Goal: Task Accomplishment & Management: Use online tool/utility

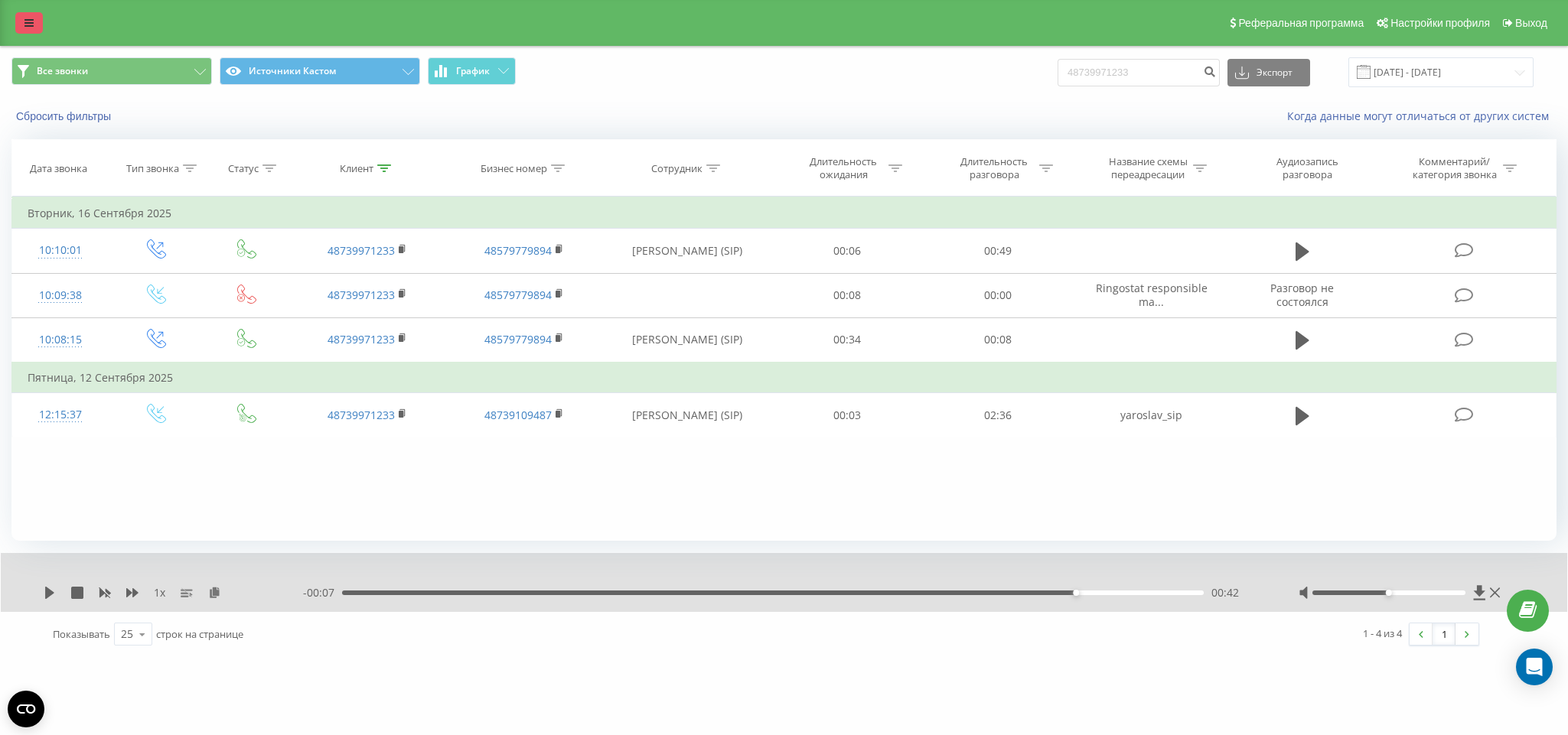
click at [23, 13] on link at bounding box center [29, 23] width 28 height 22
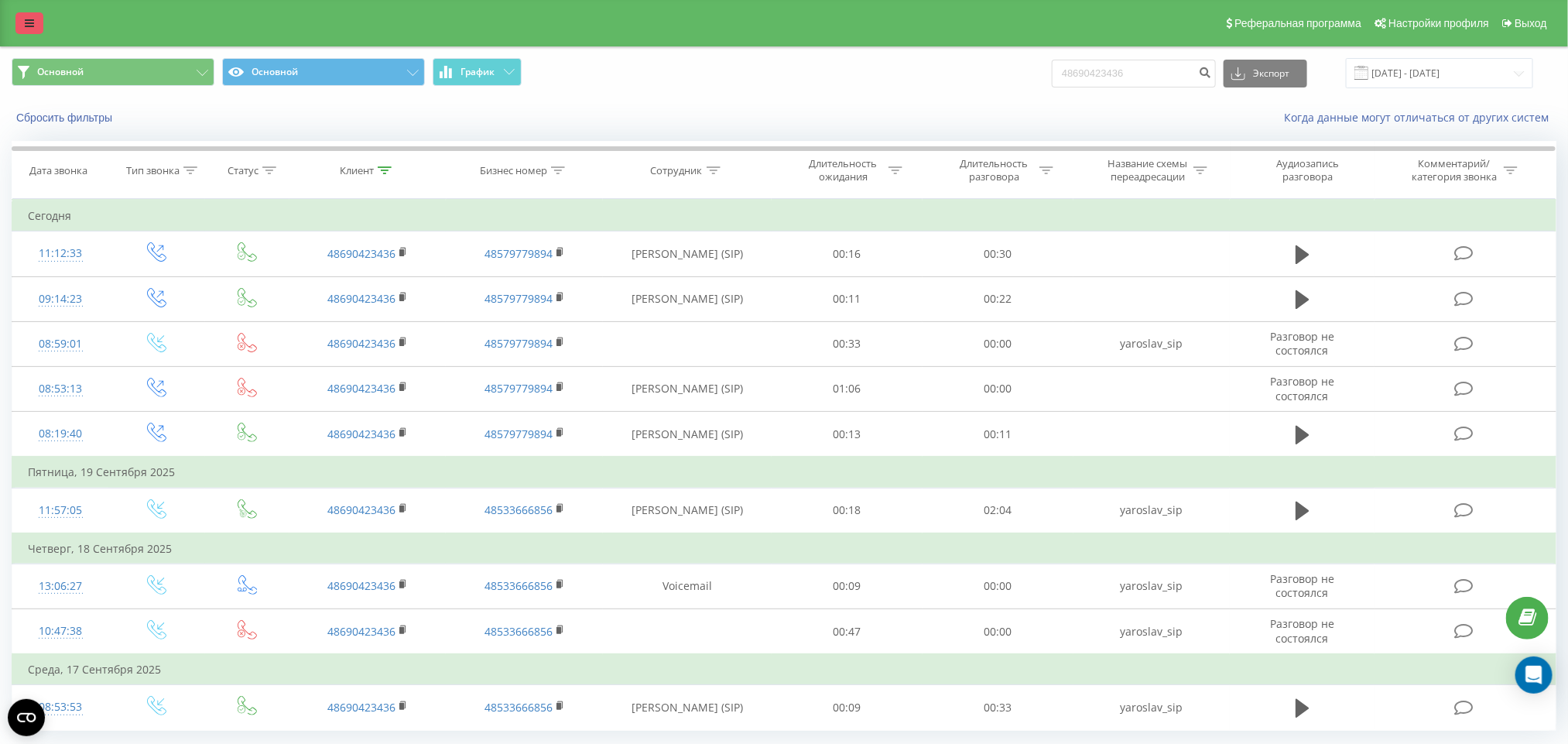
click at [26, 22] on icon at bounding box center [29, 24] width 9 height 11
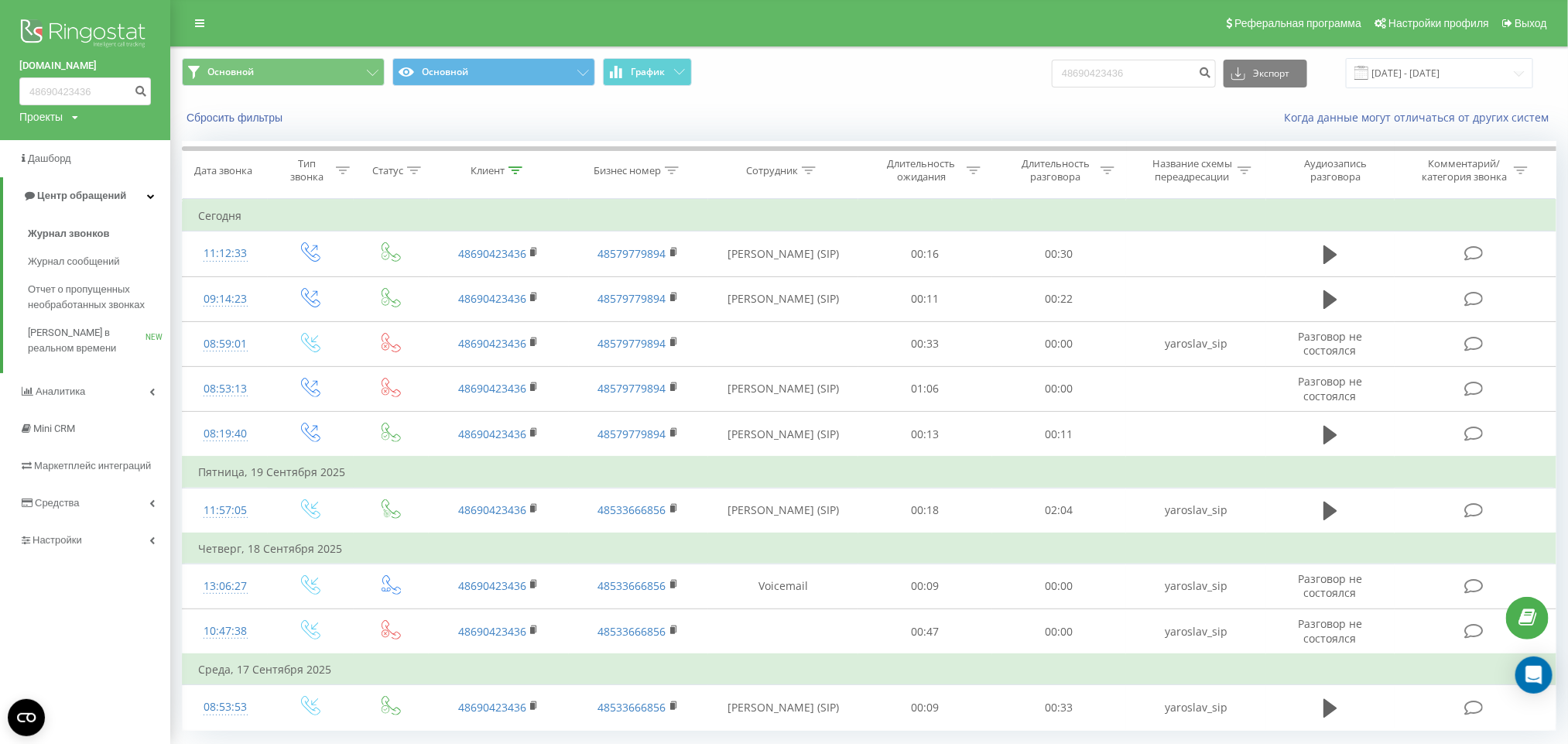
drag, startPoint x: 94, startPoint y: 43, endPoint x: 93, endPoint y: 68, distance: 25.0
click at [93, 43] on img at bounding box center [85, 35] width 132 height 39
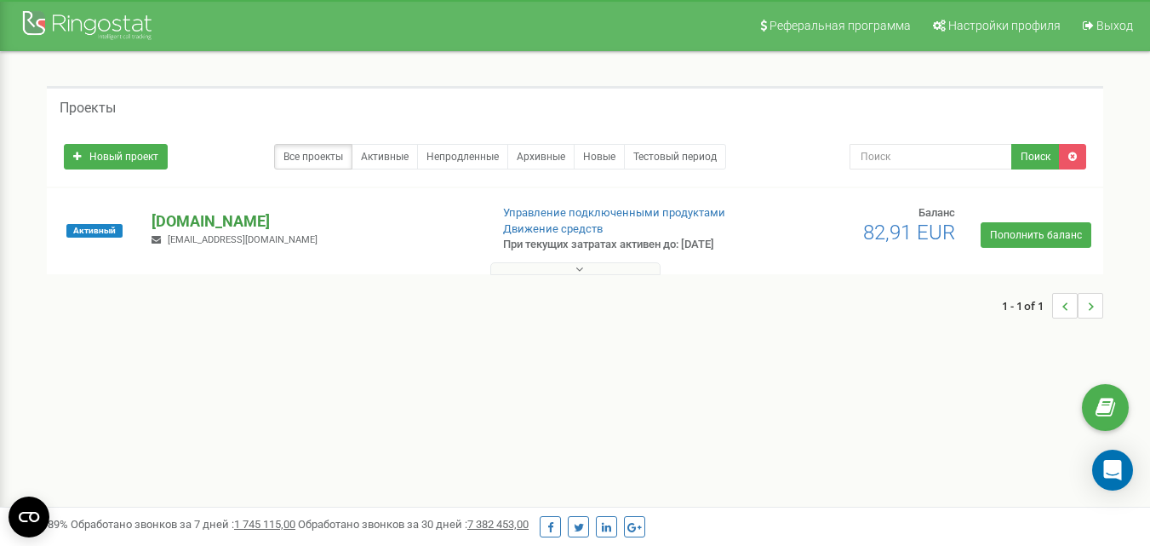
click at [180, 225] on p "[DOMAIN_NAME]" at bounding box center [312, 221] width 323 height 22
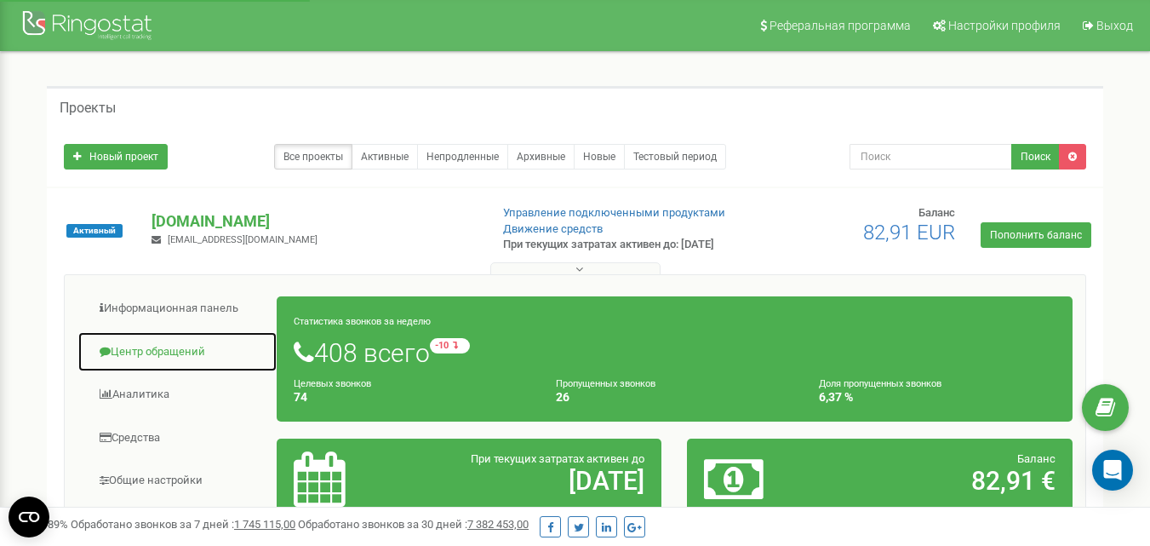
click at [203, 359] on link "Центр обращений" at bounding box center [177, 352] width 200 height 42
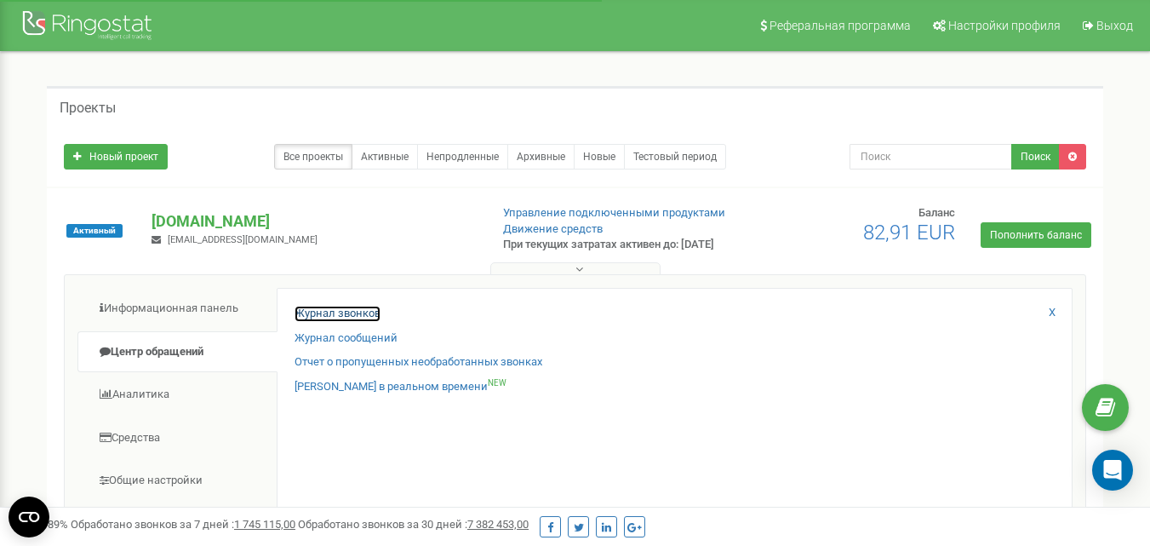
click at [315, 322] on link "Журнал звонков" at bounding box center [337, 314] width 86 height 16
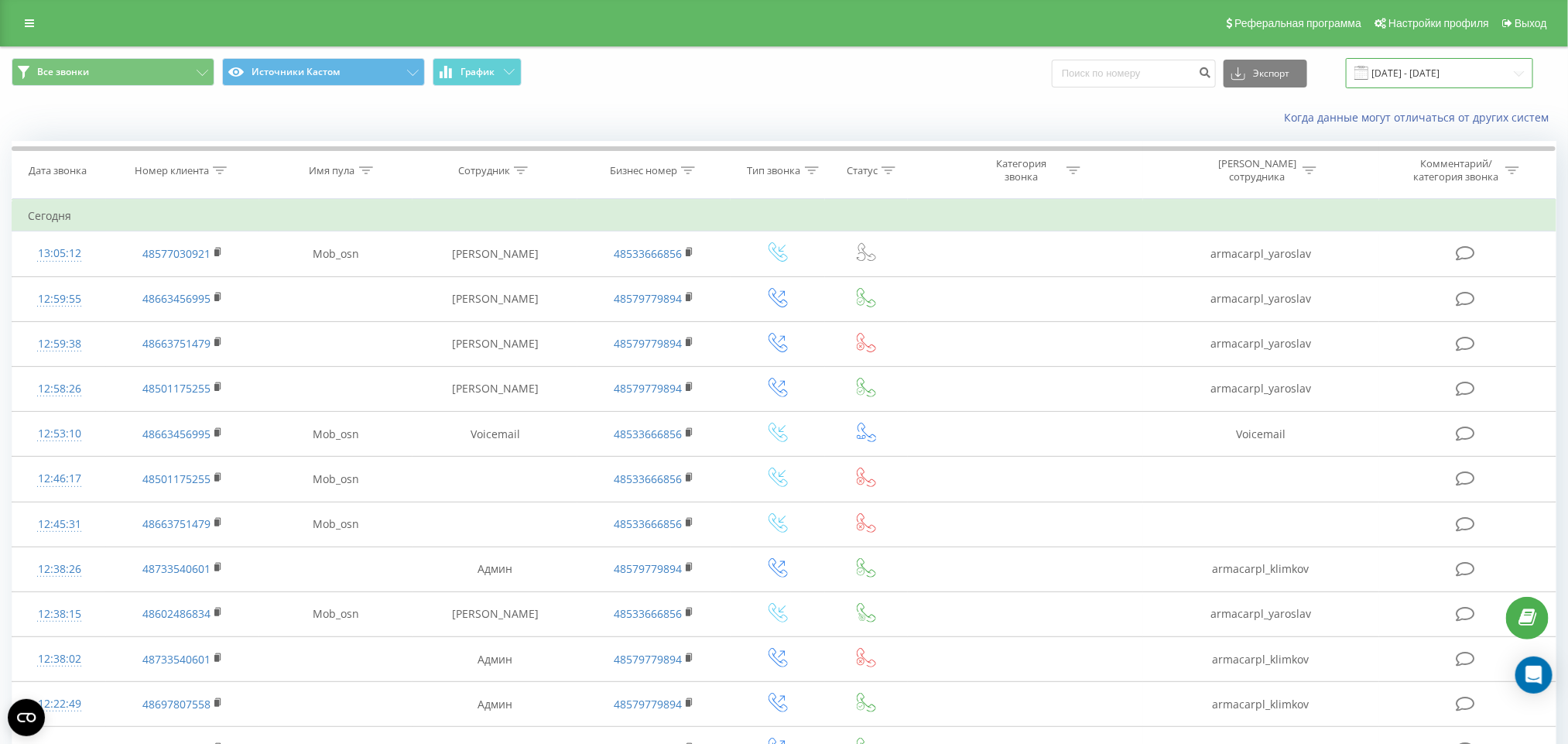
click at [1396, 75] on input "22.08.2025 - 22.09.2025" at bounding box center [1440, 73] width 187 height 30
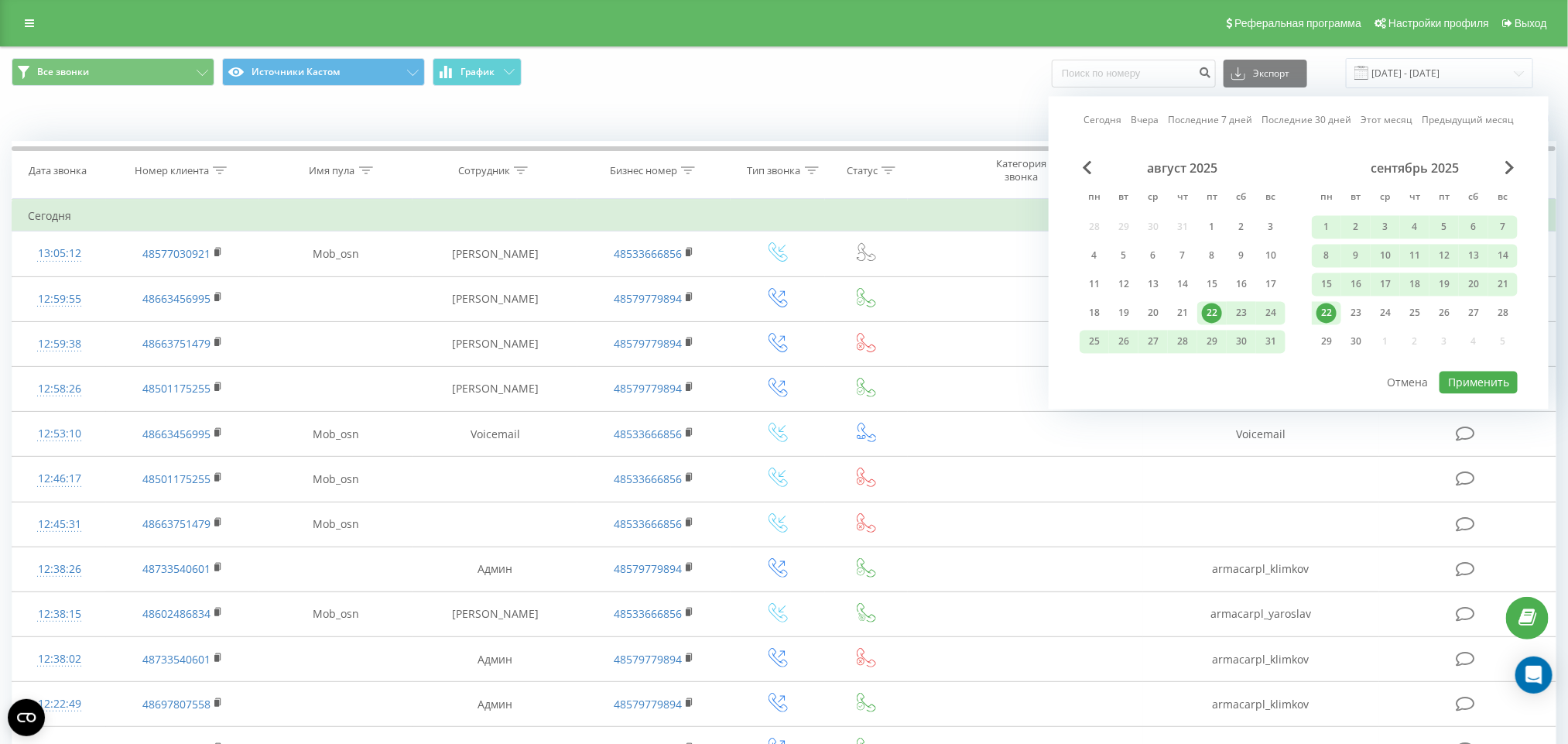
click at [1215, 312] on div "22" at bounding box center [1212, 314] width 20 height 20
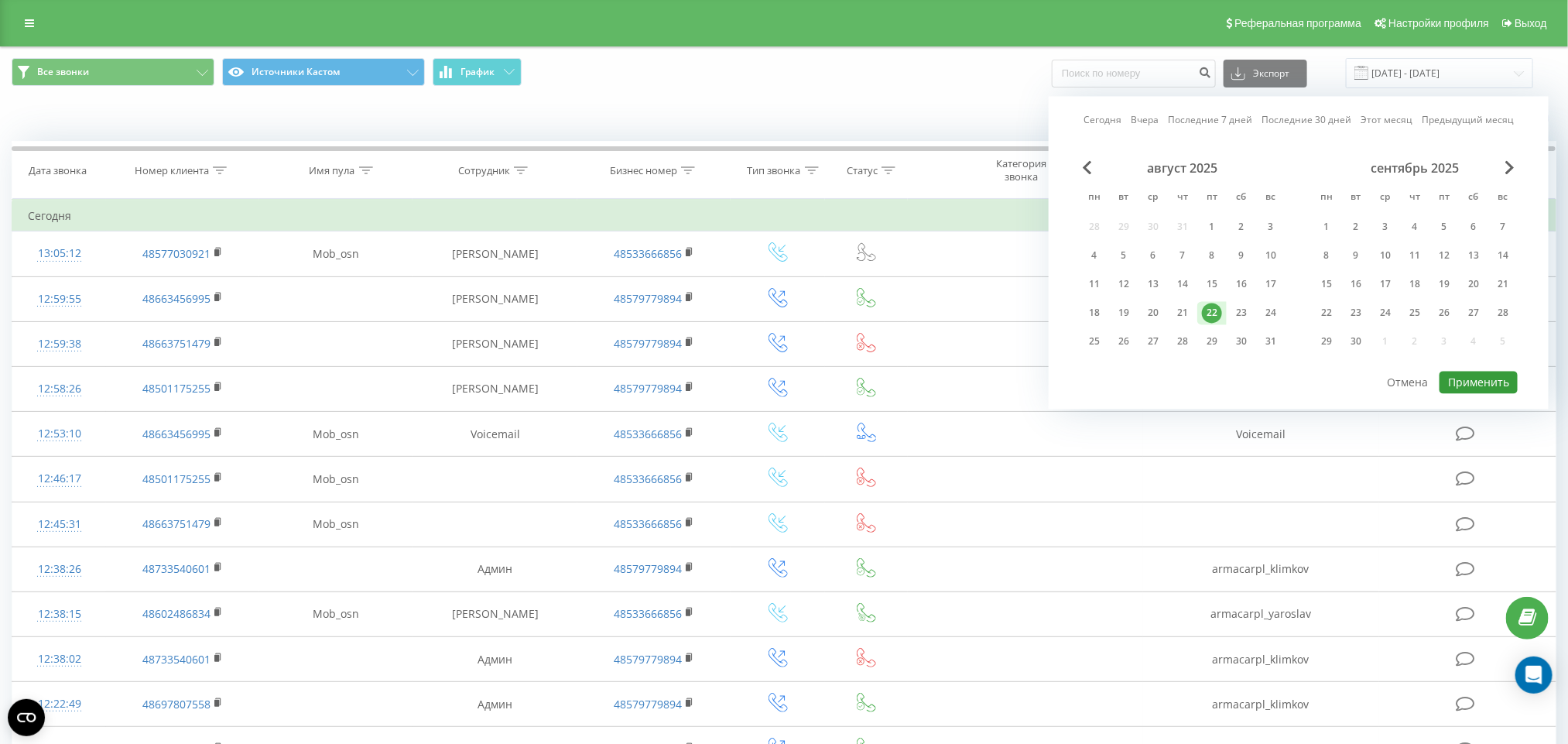
click at [1469, 383] on button "Применить" at bounding box center [1479, 383] width 78 height 23
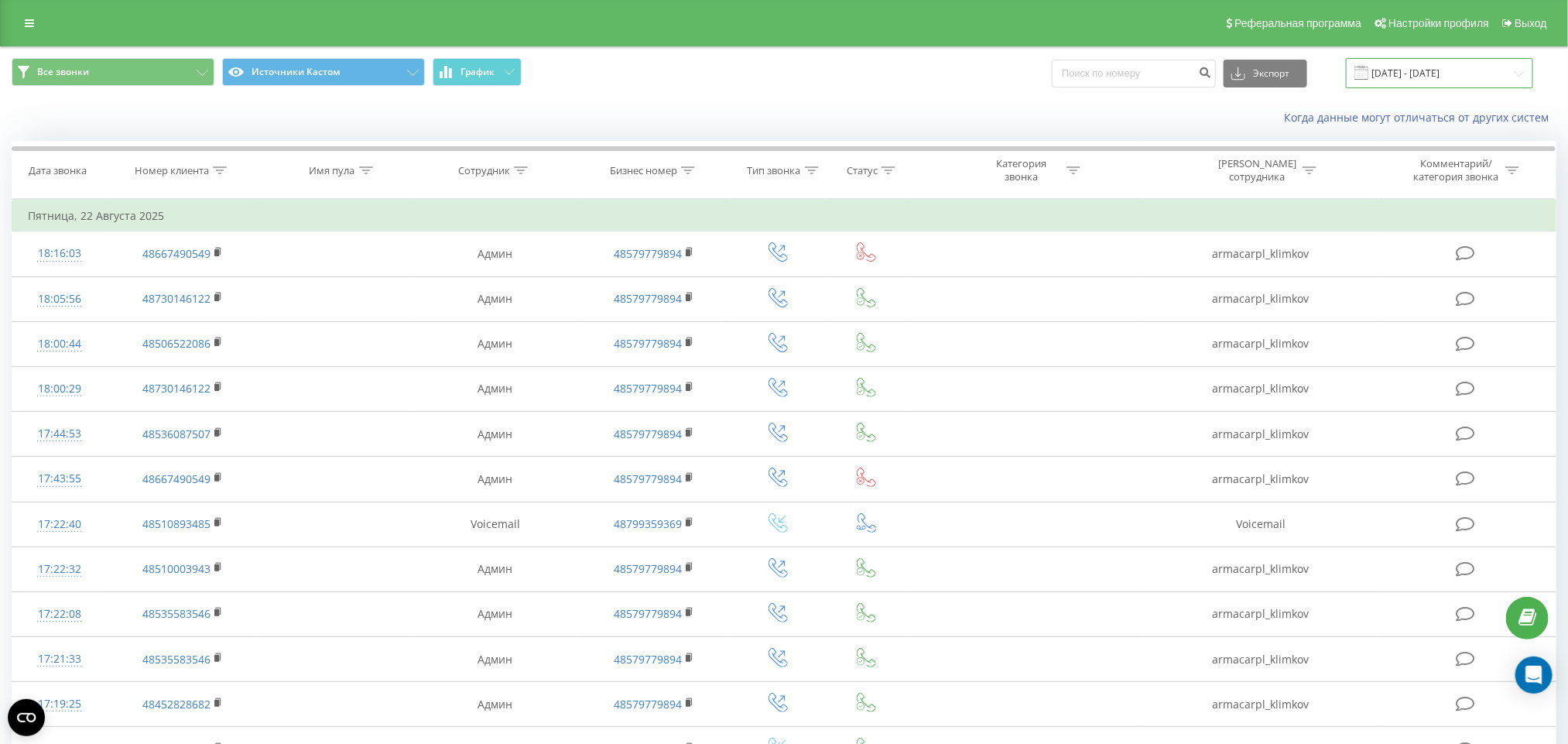
click at [1408, 65] on input "22.08.2025 - 22.08.2025" at bounding box center [1440, 73] width 187 height 30
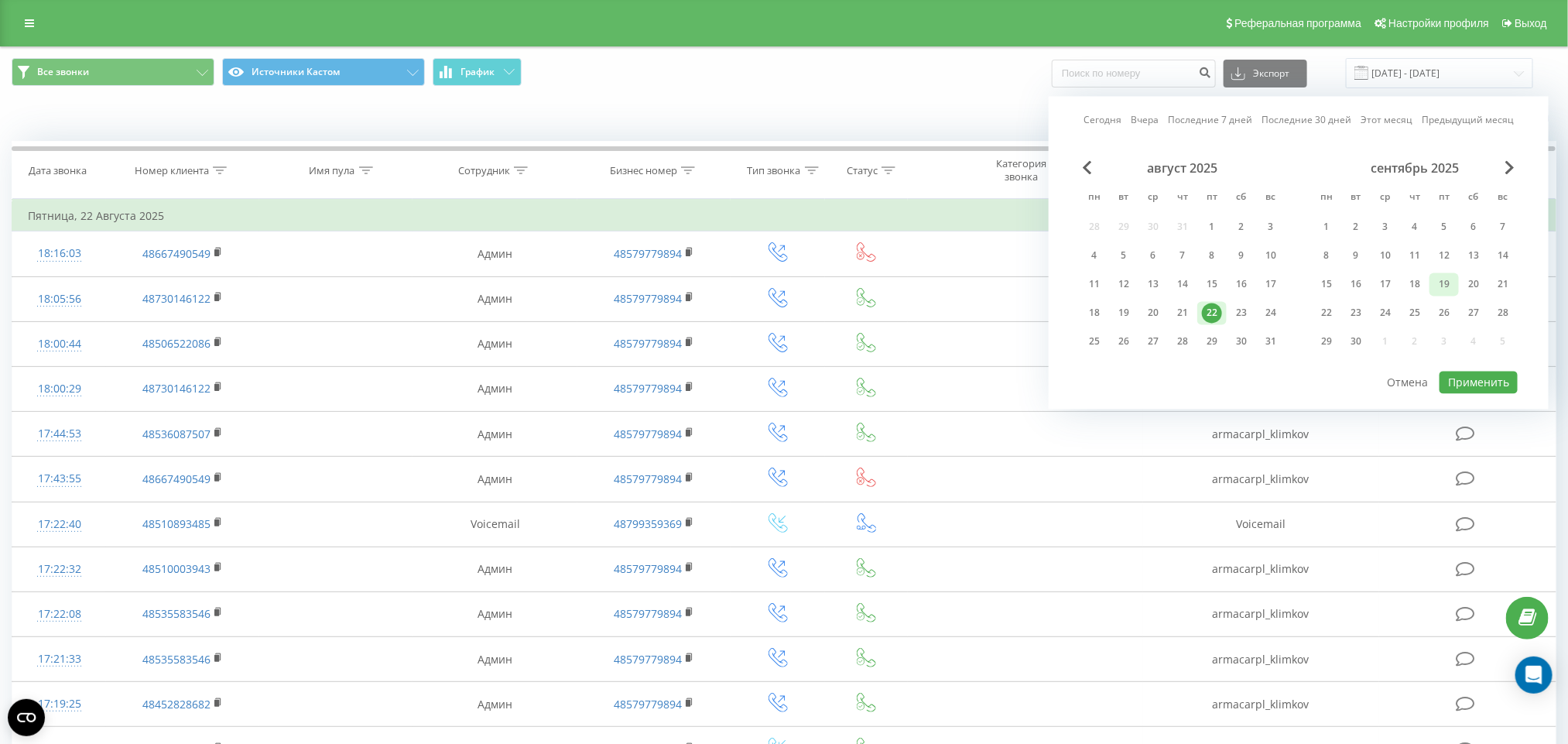
click at [1452, 276] on div "19" at bounding box center [1444, 285] width 20 height 20
click at [1463, 379] on button "Применить" at bounding box center [1479, 383] width 78 height 23
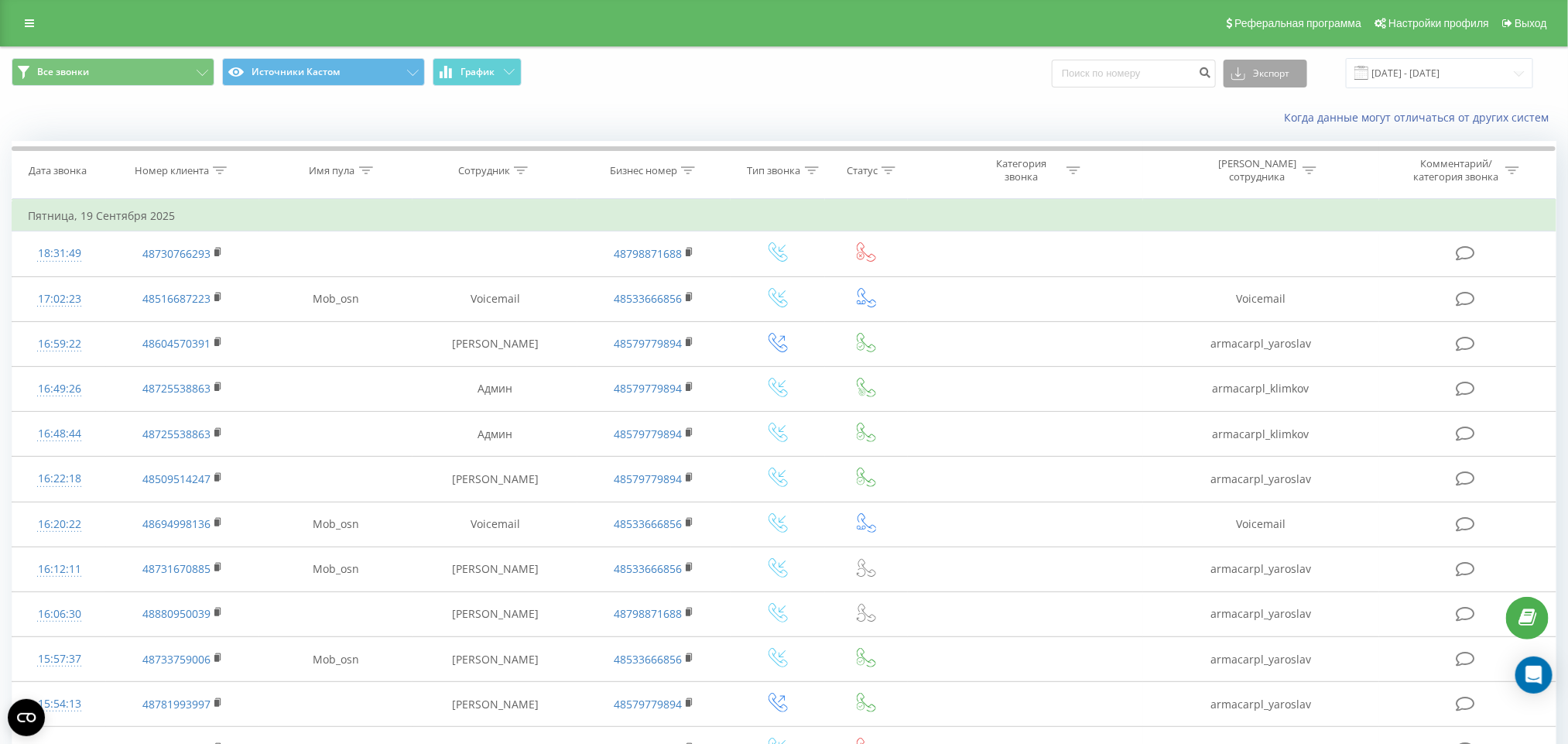
click at [1303, 72] on button "Экспорт" at bounding box center [1266, 74] width 84 height 28
click at [1260, 140] on div ".xls" at bounding box center [1265, 130] width 82 height 28
click at [133, 85] on button "Все звонки" at bounding box center [113, 72] width 203 height 28
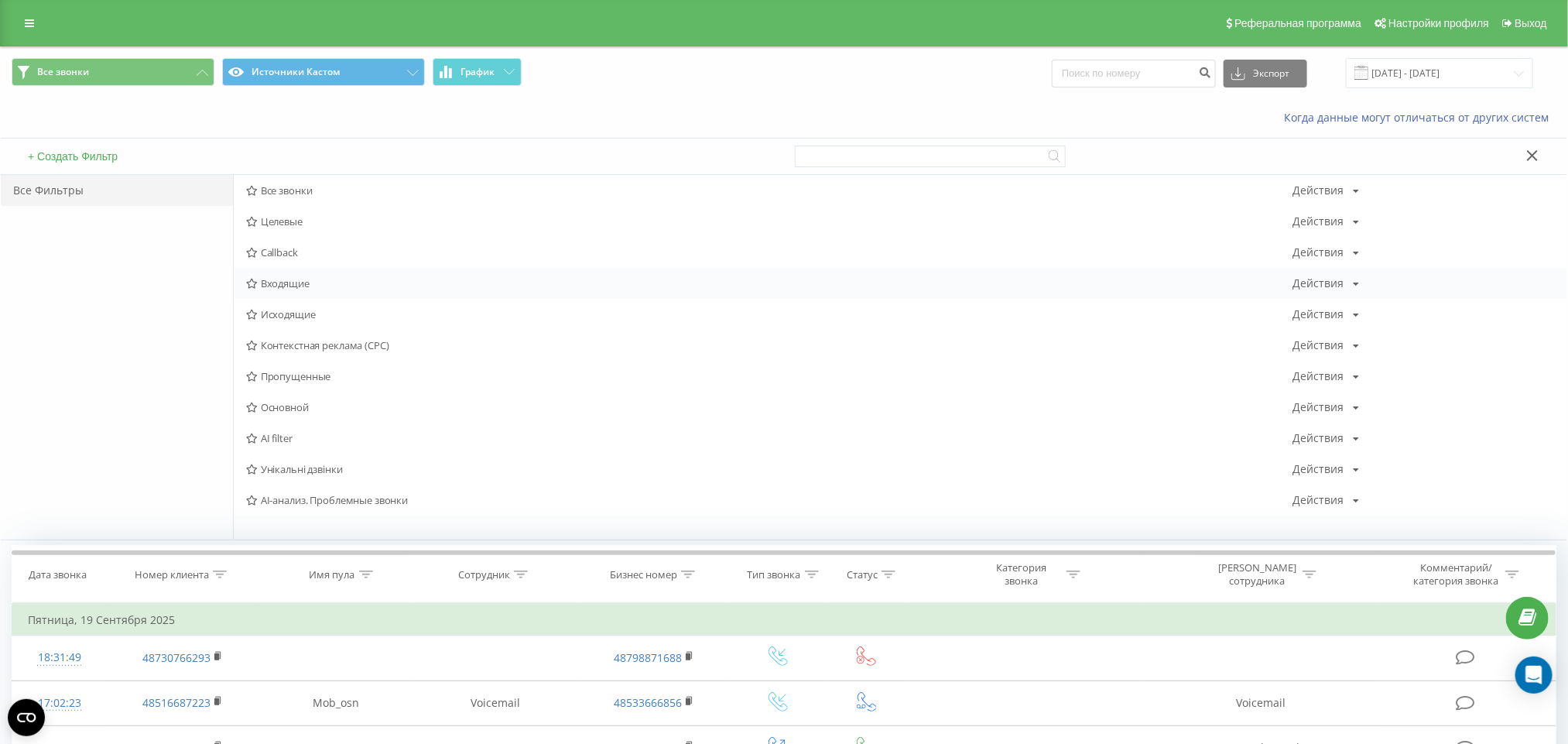
click at [293, 288] on span "Входящие" at bounding box center [770, 284] width 1048 height 11
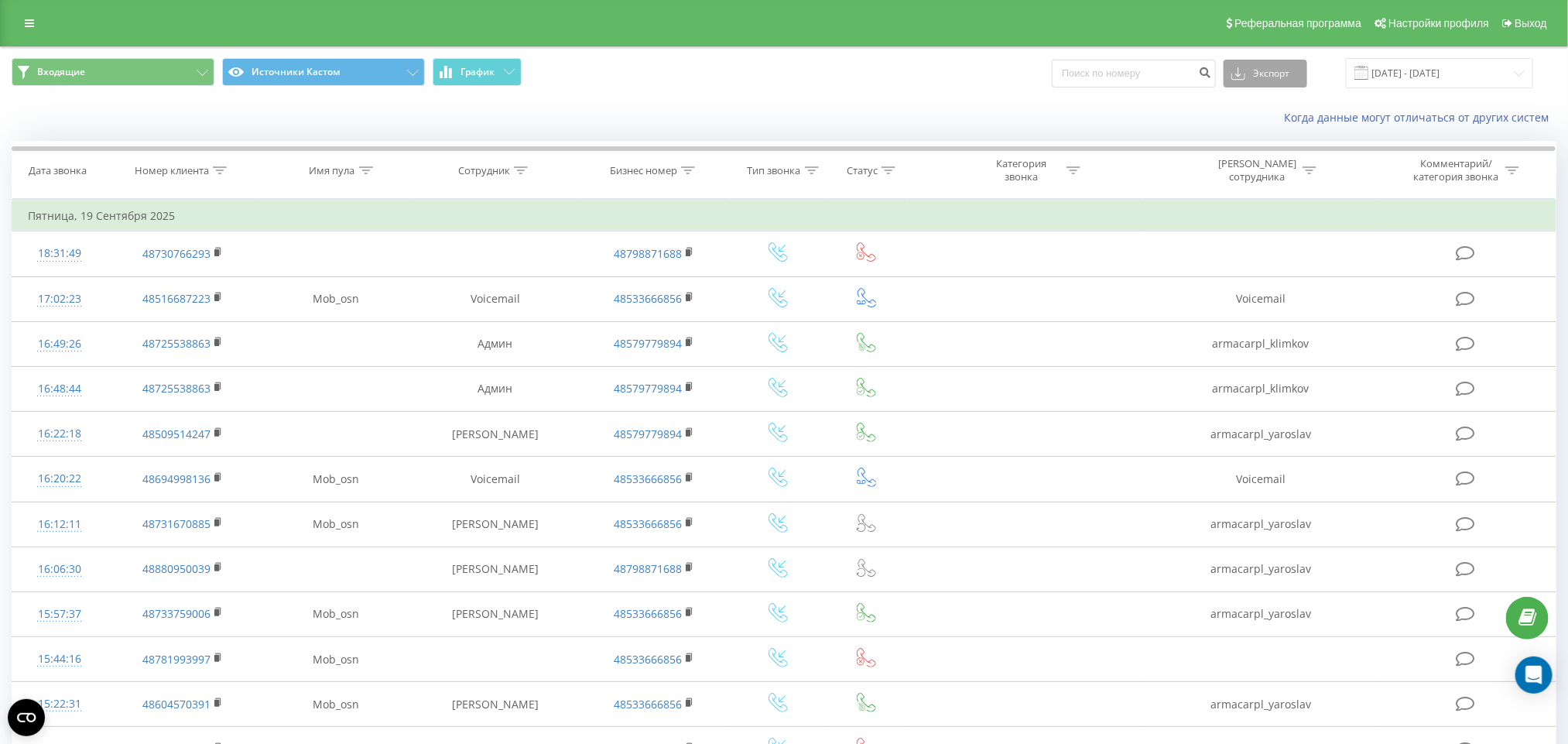
click at [1261, 67] on button "Экспорт" at bounding box center [1266, 74] width 84 height 28
click at [1272, 144] on div ".xlsx" at bounding box center [1265, 157] width 82 height 28
click at [1280, 70] on button "Экспорт" at bounding box center [1266, 74] width 84 height 28
click at [1271, 133] on div ".xls" at bounding box center [1265, 130] width 82 height 28
click at [1424, 65] on input "19.09.2025 - 19.09.2025" at bounding box center [1440, 73] width 187 height 30
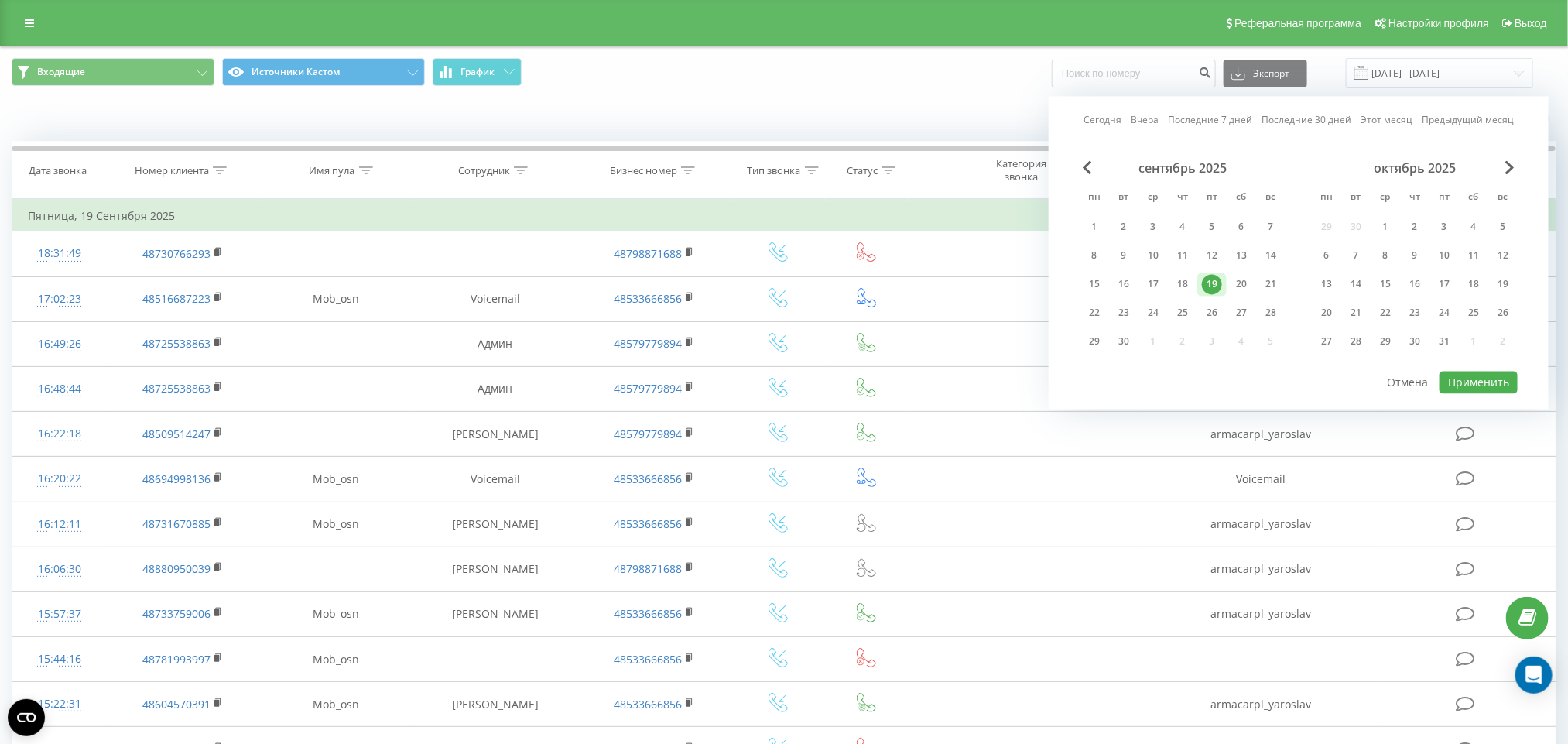
click at [1210, 281] on div "19" at bounding box center [1212, 285] width 20 height 20
drag, startPoint x: 1474, startPoint y: 382, endPoint x: 1398, endPoint y: 399, distance: 77.9
click at [1473, 382] on button "Применить" at bounding box center [1479, 383] width 78 height 23
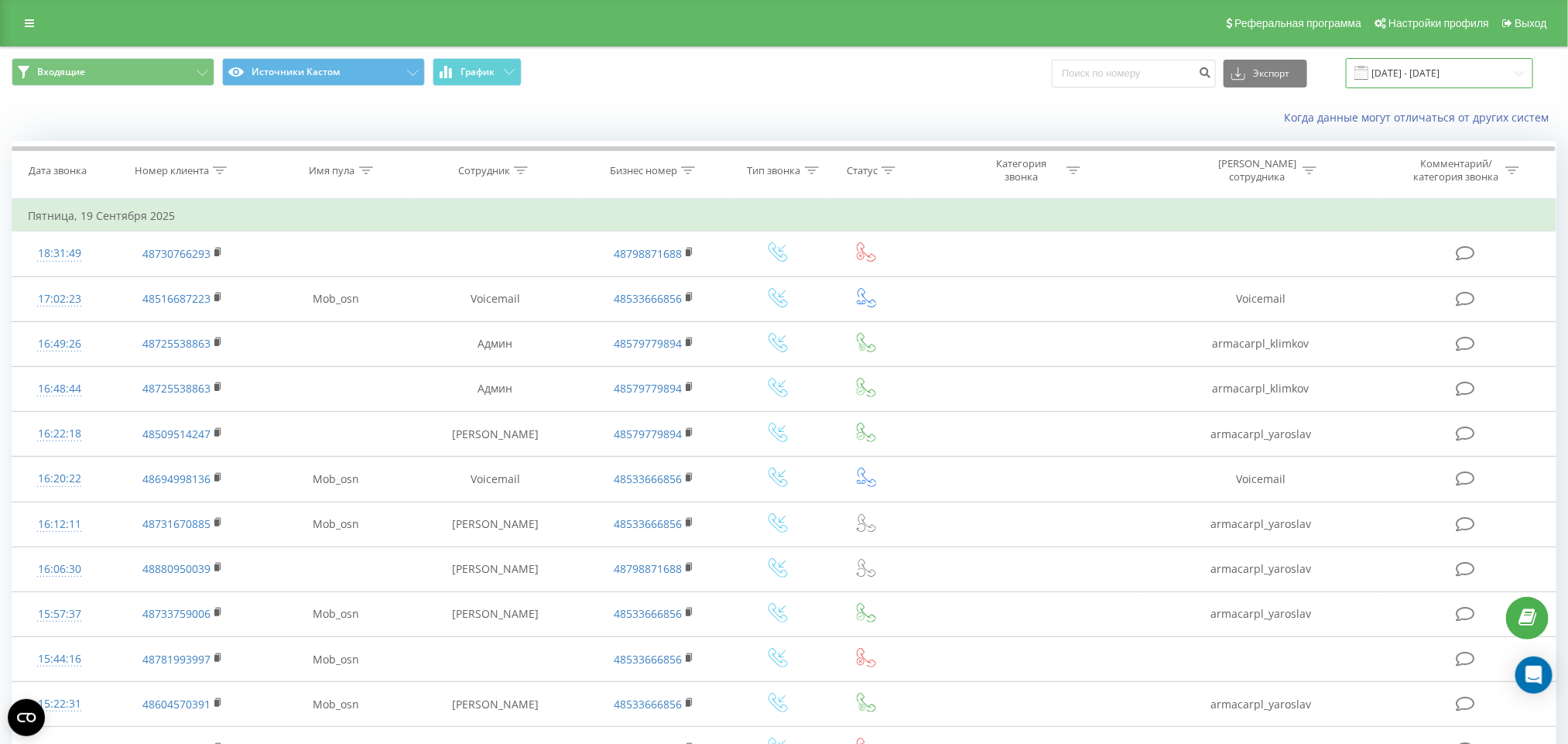
click at [1432, 75] on input "19.09.2025 - 19.09.2025" at bounding box center [1440, 73] width 187 height 30
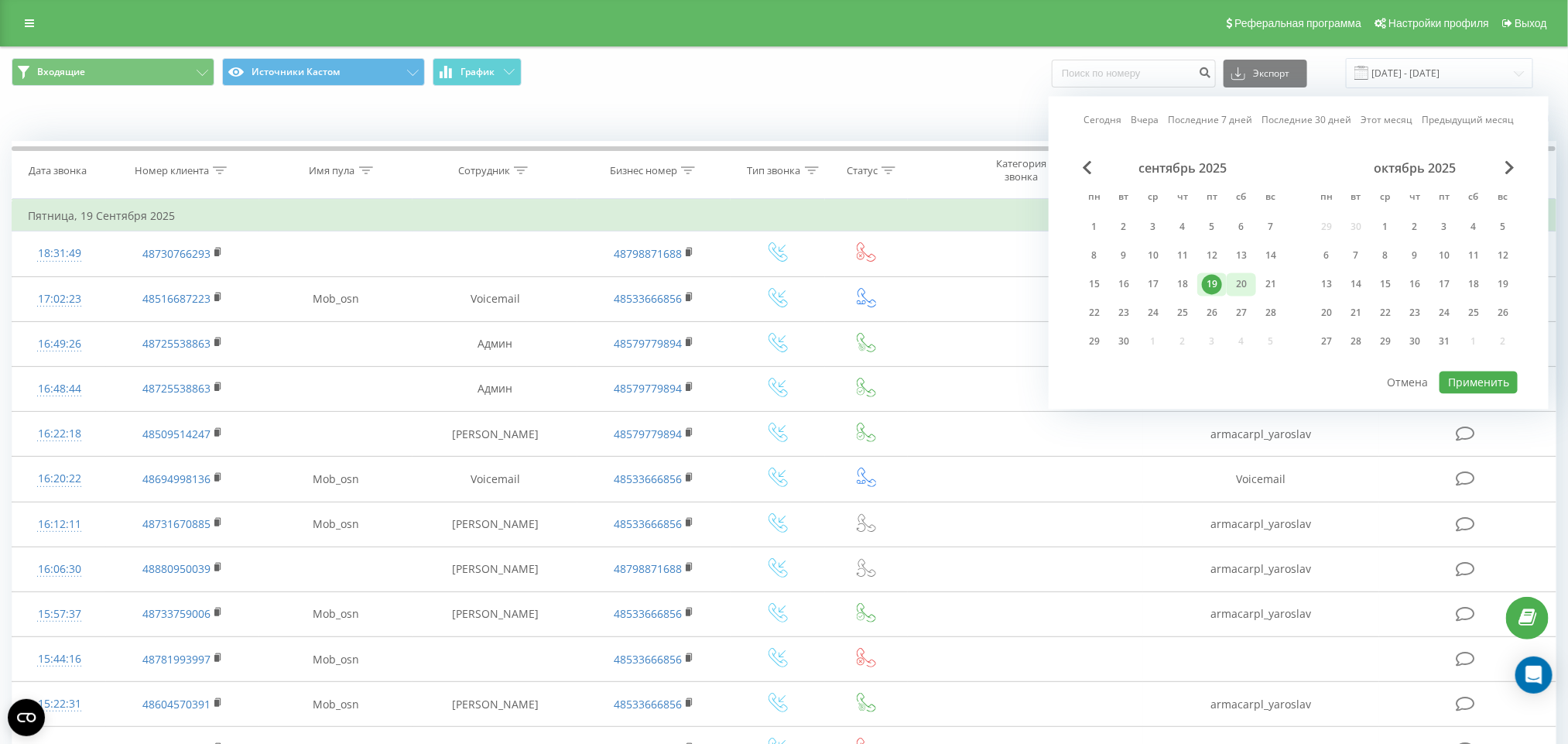
click at [1236, 283] on div "20" at bounding box center [1241, 285] width 20 height 20
click at [1482, 382] on button "Применить" at bounding box center [1479, 383] width 78 height 23
type input "20.09.2025 - 20.09.2025"
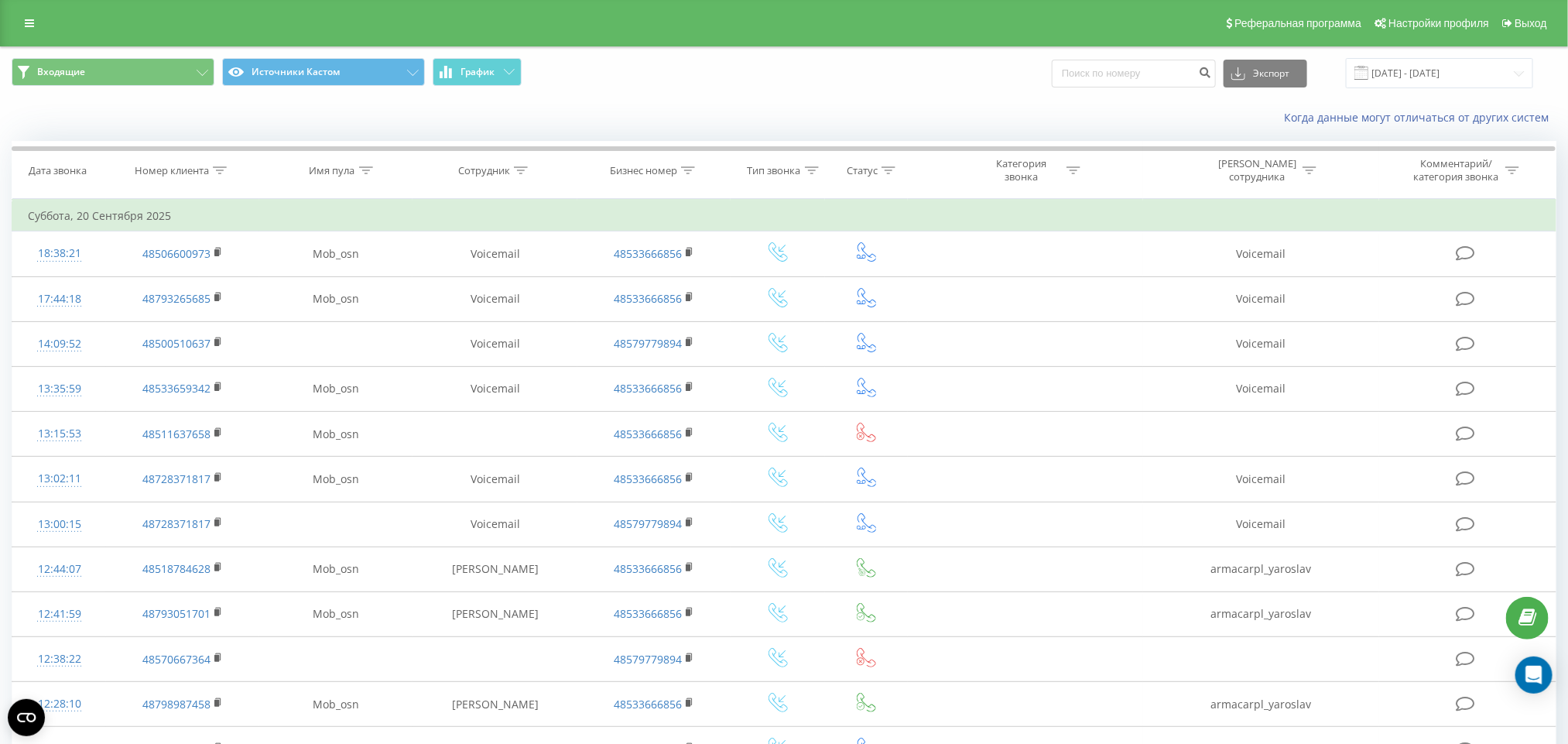
click at [1278, 84] on button "Экспорт" at bounding box center [1266, 74] width 84 height 28
click at [1272, 126] on div ".xls" at bounding box center [1265, 130] width 82 height 28
click at [1176, 82] on input at bounding box center [1134, 74] width 164 height 28
paste input "48728371817"
type input "48728371817"
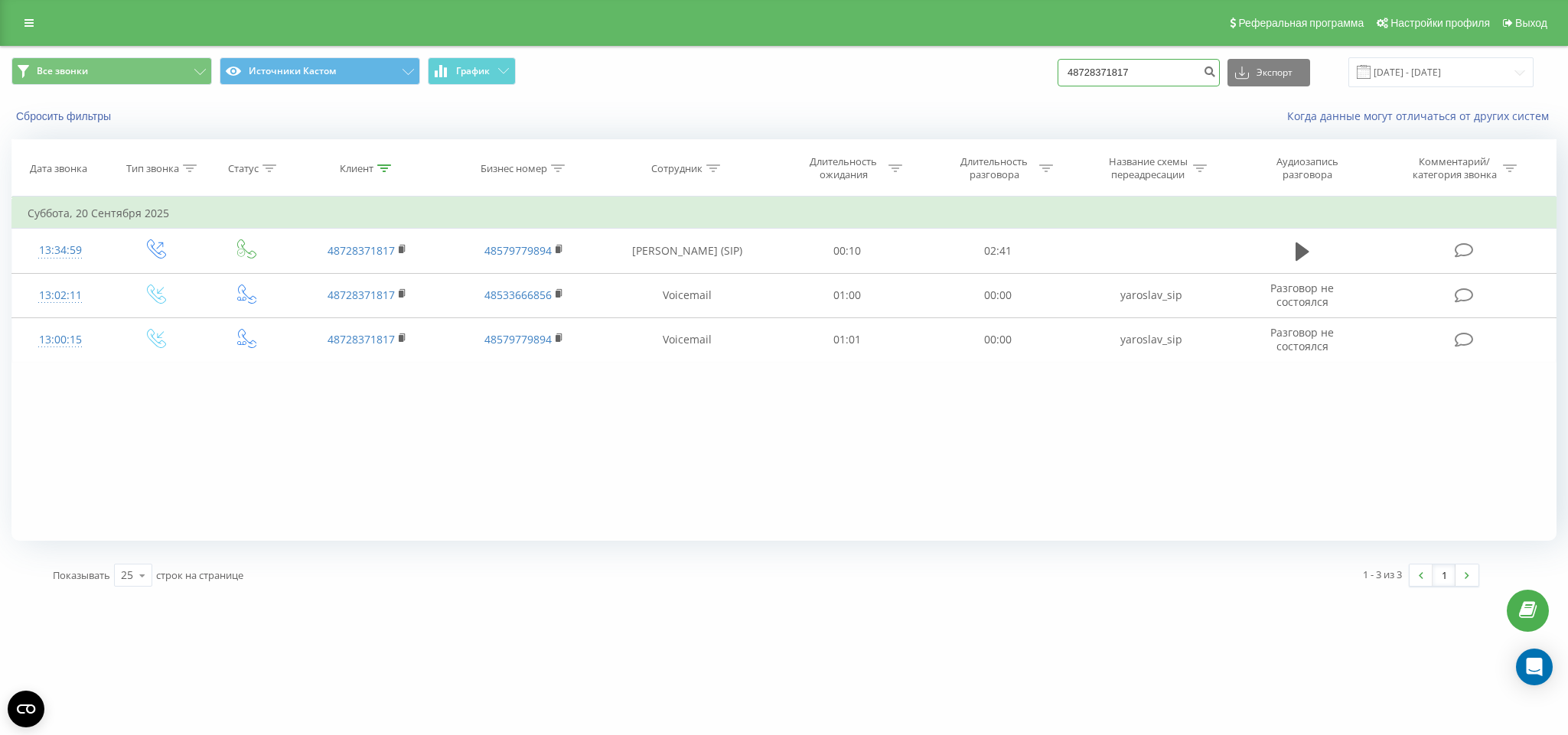
click at [1113, 78] on input "48728371817" at bounding box center [1138, 73] width 162 height 28
paste input "507177263"
type input "48507177263"
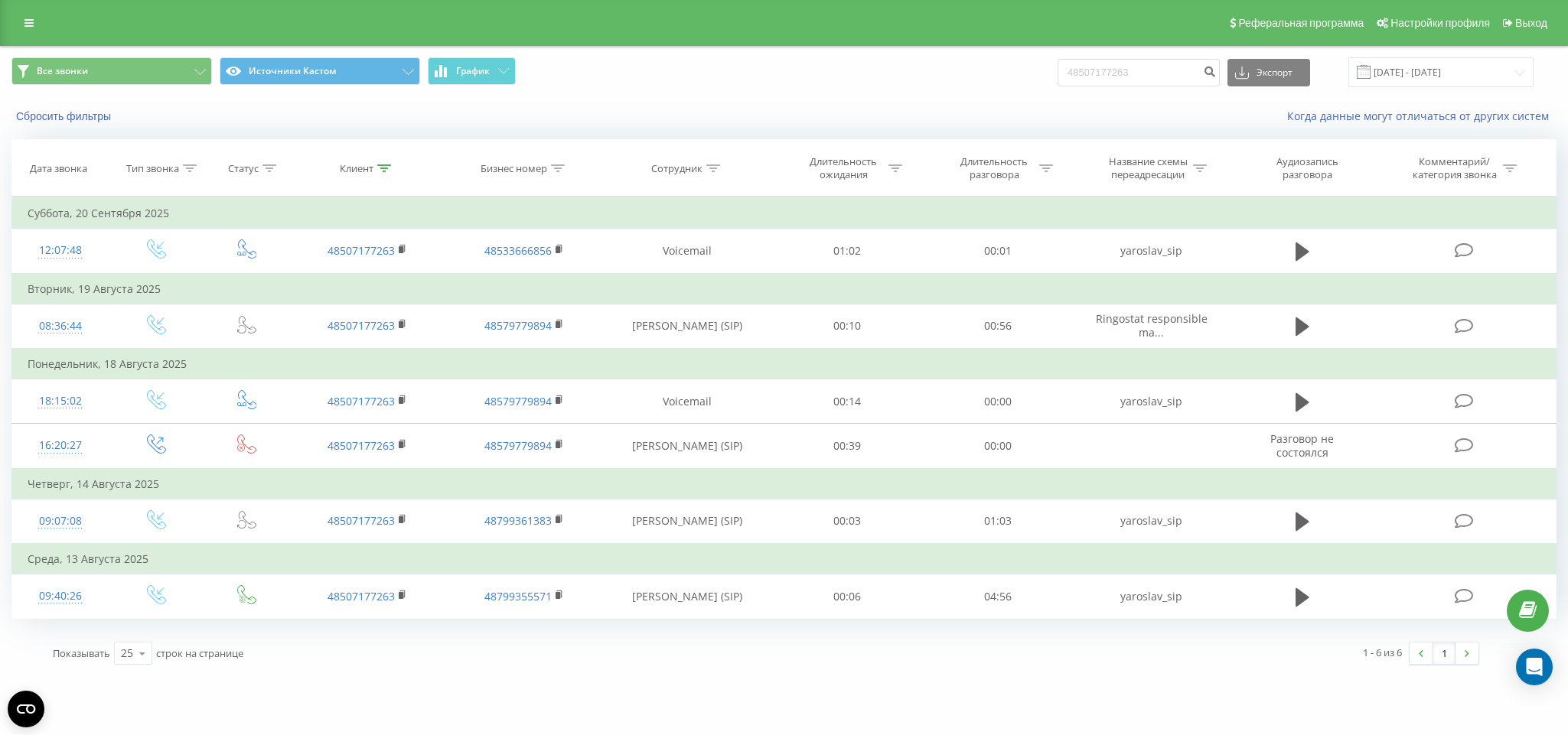
click at [1125, 51] on div "Все звонки Источники Кастом График 48507177263 Экспорт .csv .xls .xlsx 22.06.20…" at bounding box center [784, 72] width 1566 height 51
click at [1127, 59] on input "48507177263" at bounding box center [1138, 73] width 162 height 28
paste input "601384688"
type input "48601384688"
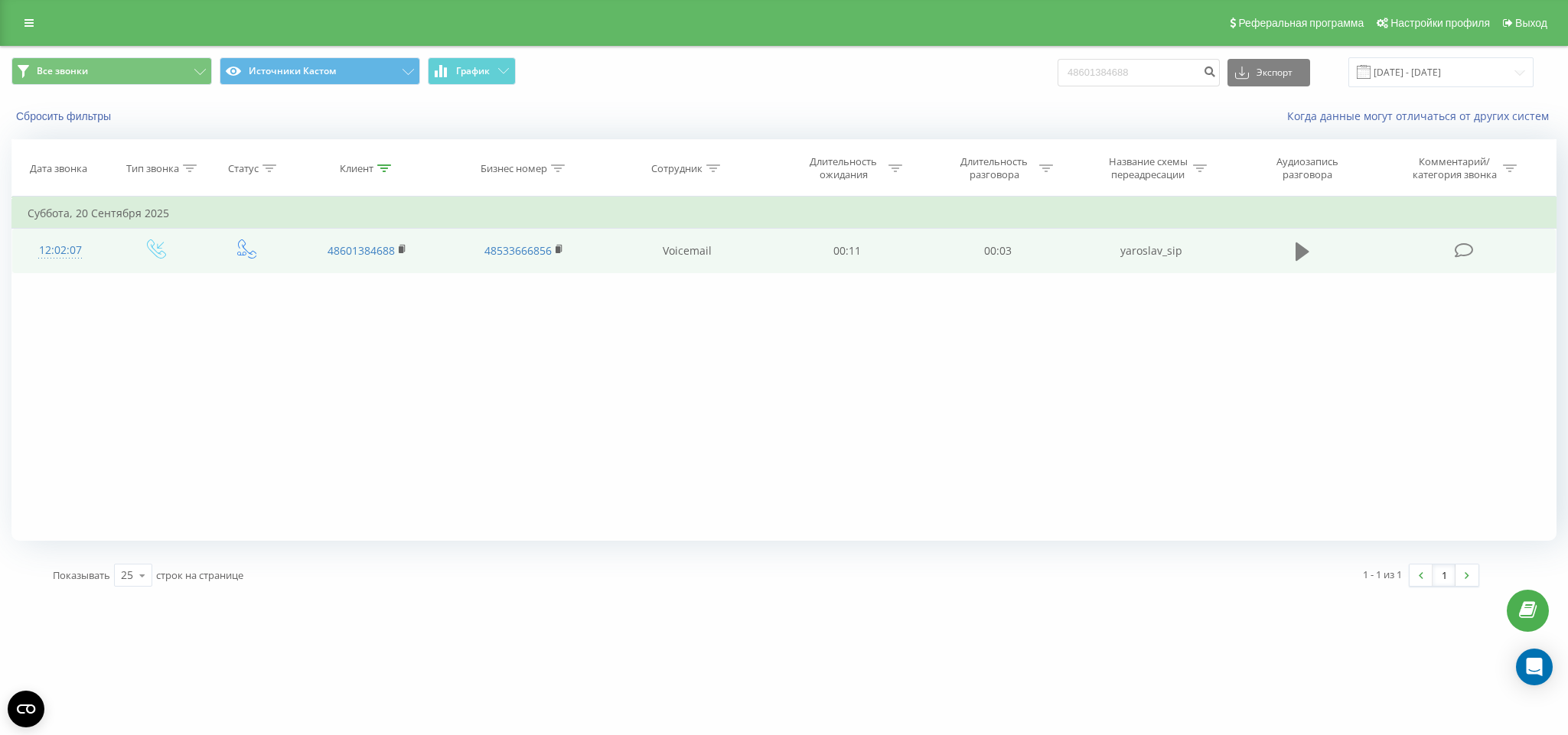
click at [1299, 250] on icon at bounding box center [1302, 252] width 13 height 18
